Goal: Task Accomplishment & Management: Use online tool/utility

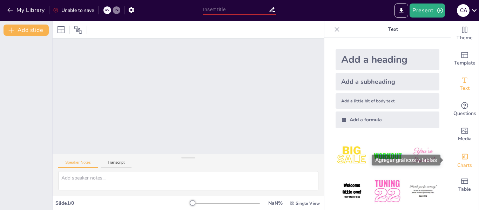
drag, startPoint x: 443, startPoint y: 104, endPoint x: 447, endPoint y: 149, distance: 44.8
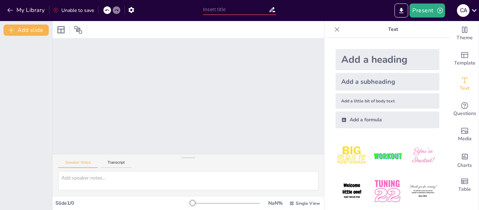
click at [134, 110] on div at bounding box center [188, 96] width 271 height 115
click at [9, 8] on icon "button" at bounding box center [10, 10] width 7 height 7
click at [239, 11] on input "text" at bounding box center [236, 10] width 66 height 10
drag, startPoint x: 239, startPoint y: 11, endPoint x: 202, endPoint y: 9, distance: 37.2
click at [202, 9] on div at bounding box center [239, 8] width 80 height 17
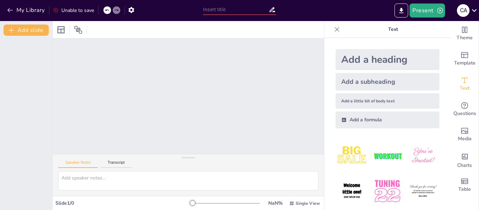
drag, startPoint x: 202, startPoint y: 9, endPoint x: 226, endPoint y: 8, distance: 24.2
click at [226, 8] on div at bounding box center [239, 9] width 80 height 18
click at [219, 8] on input "text" at bounding box center [236, 10] width 66 height 10
click at [59, 29] on icon at bounding box center [60, 29] width 7 height 7
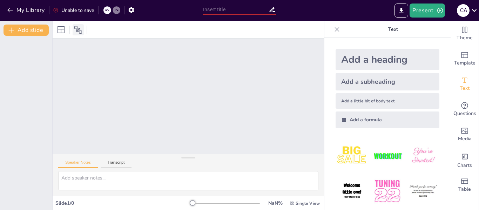
click at [75, 31] on icon at bounding box center [78, 30] width 8 height 8
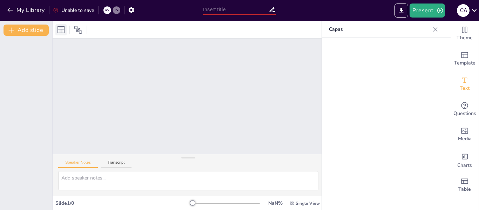
click at [60, 31] on icon at bounding box center [61, 30] width 8 height 8
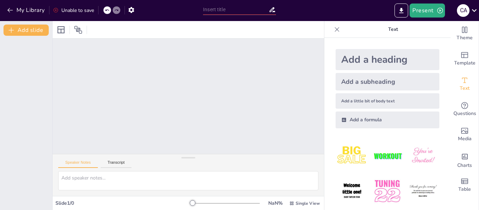
click at [380, 59] on div "Add a heading" at bounding box center [388, 59] width 104 height 21
click at [381, 57] on div "Add a heading" at bounding box center [388, 59] width 104 height 21
click at [378, 82] on div "Add a subheading" at bounding box center [388, 82] width 104 height 18
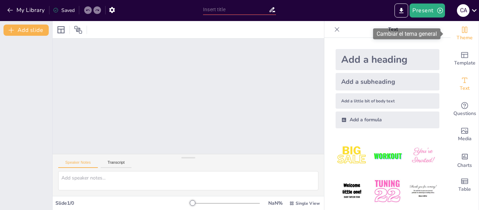
click at [458, 36] on span "Theme" at bounding box center [464, 38] width 16 height 8
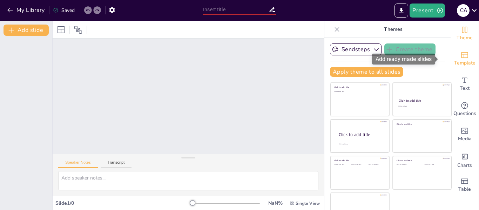
click at [454, 62] on span "Template" at bounding box center [464, 63] width 21 height 8
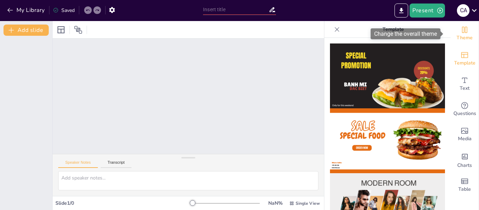
click at [461, 37] on span "Theme" at bounding box center [464, 38] width 16 height 8
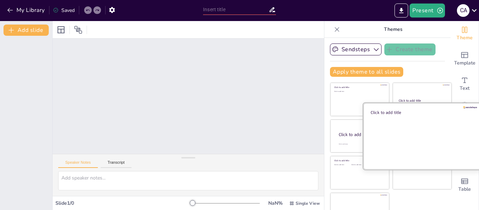
click at [391, 148] on div at bounding box center [422, 136] width 118 height 66
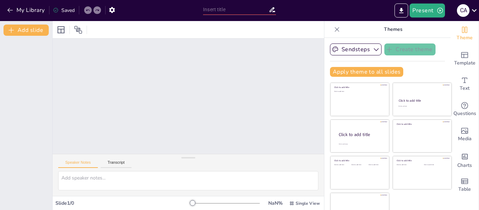
drag, startPoint x: 391, startPoint y: 148, endPoint x: 176, endPoint y: 103, distance: 218.9
click at [176, 103] on div "Document fonts Akatab Popular fonts Lato Montserrat Open Sans Oswald Poppins Ra…" at bounding box center [239, 115] width 479 height 189
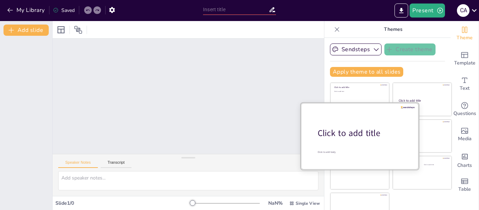
click at [371, 131] on p "Click to add title" at bounding box center [362, 133] width 89 height 12
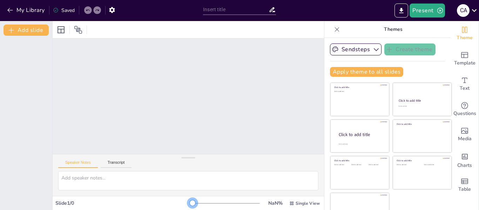
drag, startPoint x: 182, startPoint y: 203, endPoint x: 152, endPoint y: 199, distance: 30.4
click at [152, 199] on div "Slide 1 / 0 NaN % Single View" at bounding box center [188, 203] width 271 height 11
click at [116, 163] on button "Transcript" at bounding box center [116, 164] width 31 height 8
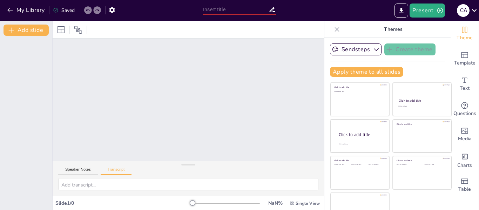
drag, startPoint x: 184, startPoint y: 158, endPoint x: 185, endPoint y: 185, distance: 26.3
click at [185, 185] on div "Speaker Notes Transcript" at bounding box center [188, 178] width 271 height 35
click at [18, 26] on button "Add slide" at bounding box center [26, 30] width 45 height 11
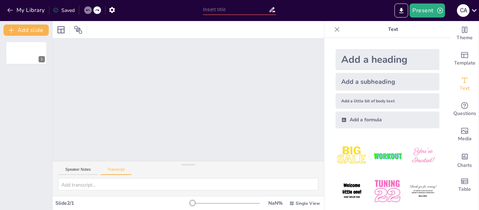
click at [90, 74] on div "Slide 1" at bounding box center [188, 100] width 271 height 122
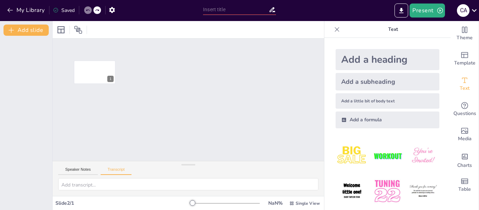
drag, startPoint x: 20, startPoint y: 52, endPoint x: 108, endPoint y: 77, distance: 91.7
click at [108, 77] on div "Document fonts Popular fonts Lato Montserrat Open Sans Oswald Poppins Raleway R…" at bounding box center [239, 115] width 479 height 189
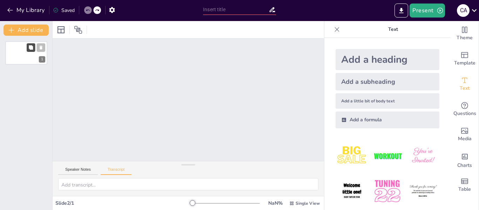
click at [31, 48] on icon at bounding box center [31, 47] width 4 height 4
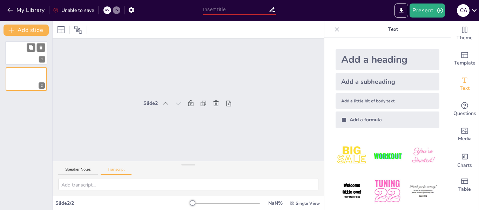
click at [25, 54] on div "1" at bounding box center [26, 53] width 42 height 24
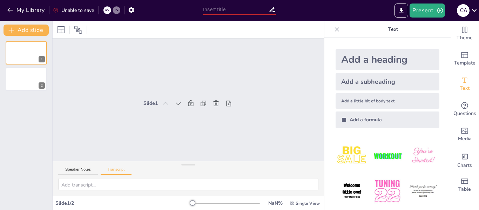
click at [195, 43] on div "Slide 1 Slide 2" at bounding box center [188, 100] width 271 height 122
click at [84, 164] on div "Speaker Notes Transcript" at bounding box center [188, 169] width 271 height 17
click at [83, 169] on button "Speaker Notes" at bounding box center [78, 171] width 40 height 8
click at [343, 190] on img at bounding box center [352, 191] width 33 height 33
click at [163, 115] on icon at bounding box center [167, 117] width 8 height 8
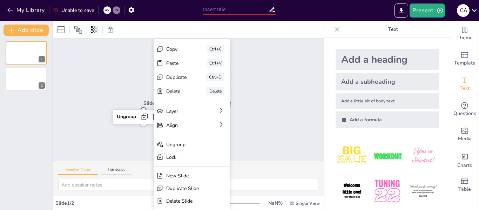
click at [128, 134] on div "Slide 1 Welcome little one! Baby Taylor Finn Ungroup Slide 2 Copy Ctrl+C Paste …" at bounding box center [188, 100] width 271 height 122
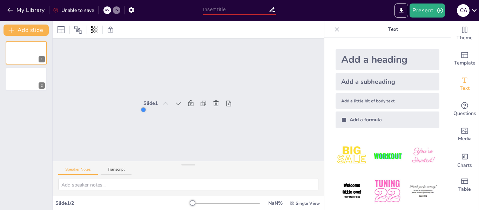
drag, startPoint x: 136, startPoint y: 104, endPoint x: 109, endPoint y: 81, distance: 35.5
click at [101, 71] on div "Slide 1 Welcome little one! Baby Taylor Finn Slide 2" at bounding box center [188, 100] width 271 height 122
click at [153, 117] on icon at bounding box center [156, 116] width 6 height 7
click at [427, 11] on button "Present" at bounding box center [426, 11] width 35 height 14
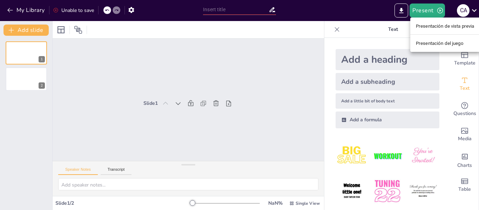
click at [429, 24] on font "Presentación de vista previa" at bounding box center [445, 25] width 59 height 5
